Goal: Transaction & Acquisition: Purchase product/service

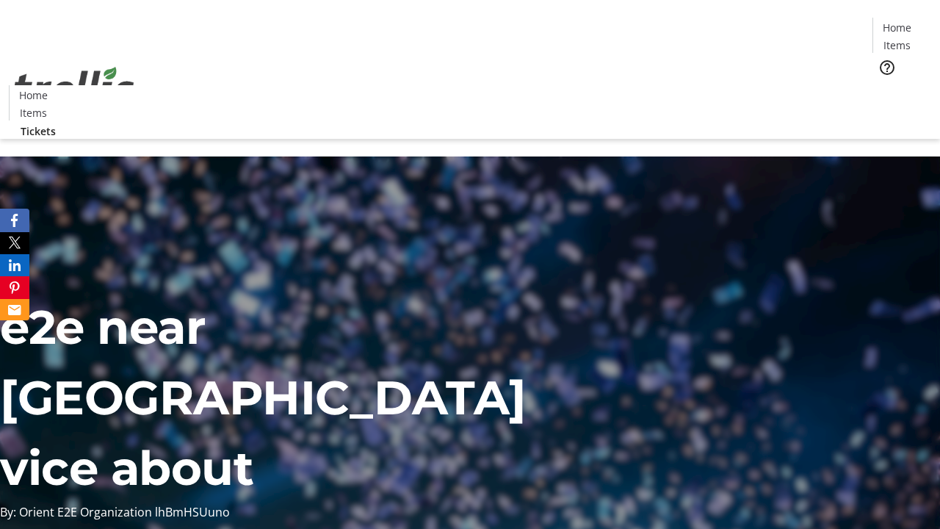
click at [884, 85] on span "Tickets" at bounding box center [901, 92] width 35 height 15
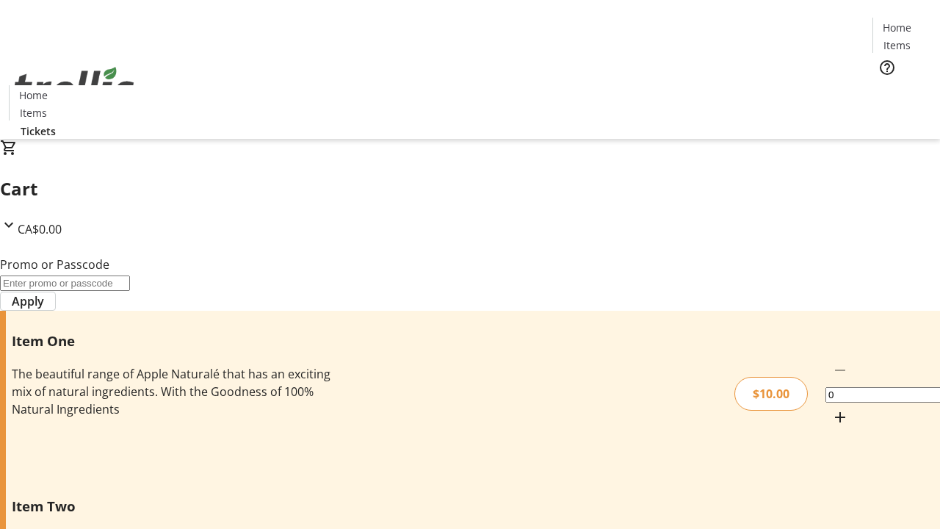
click at [831, 408] on mat-icon "Increment by one" at bounding box center [840, 417] width 18 height 18
type input "1"
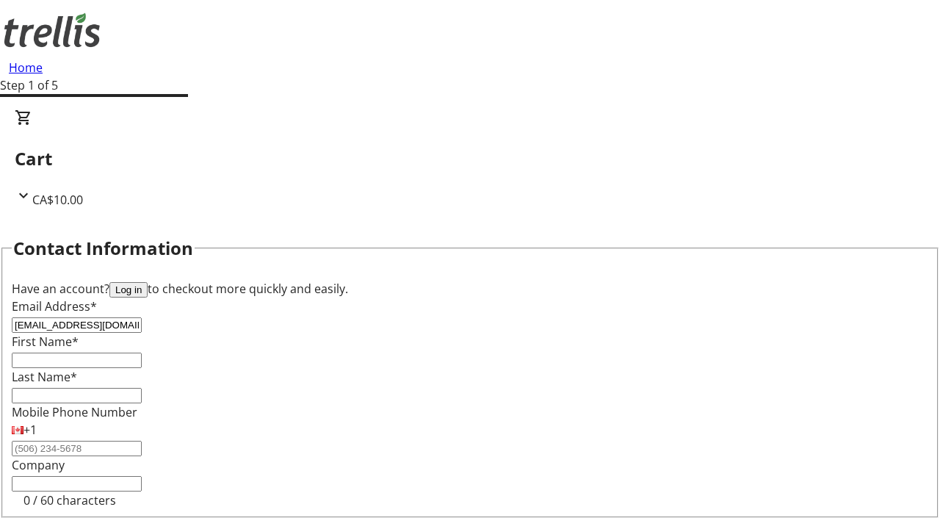
type input "[EMAIL_ADDRESS][DOMAIN_NAME]"
type input "[PERSON_NAME]"
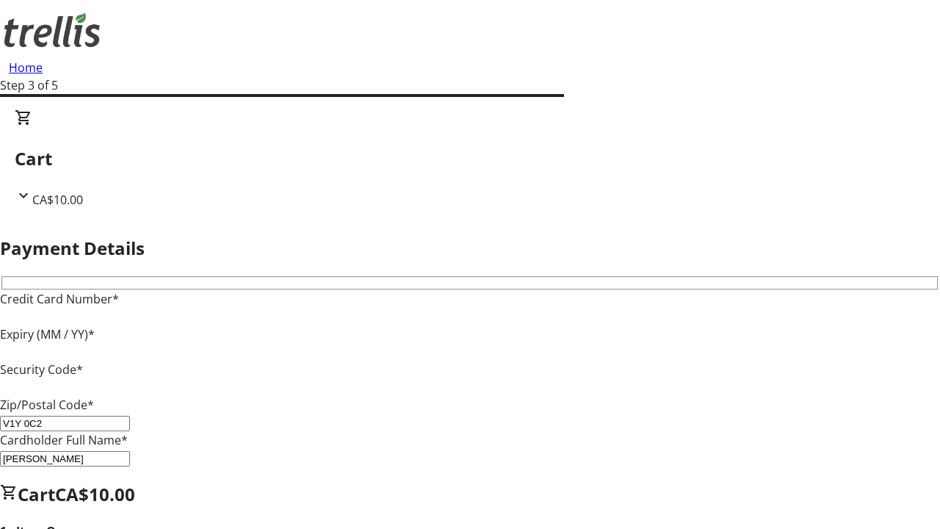
type input "V1Y 0C2"
